Goal: Communication & Community: Participate in discussion

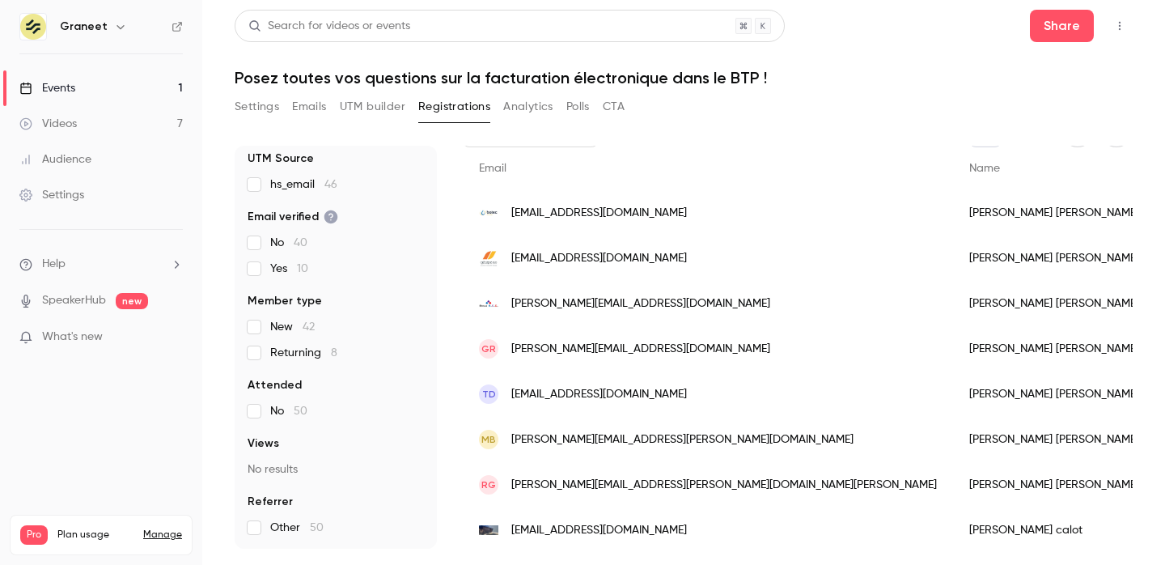
scroll to position [97, 0]
